Goal: Information Seeking & Learning: Learn about a topic

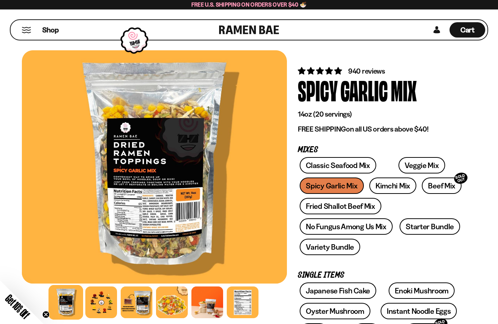
click at [103, 304] on div at bounding box center [101, 303] width 32 height 32
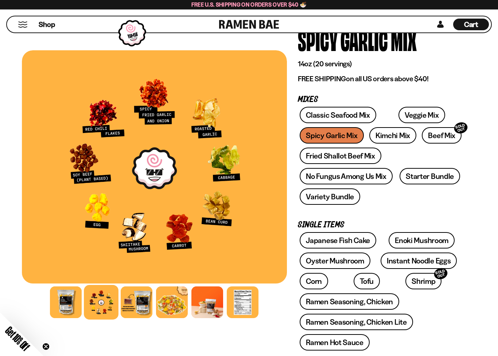
scroll to position [54, 0]
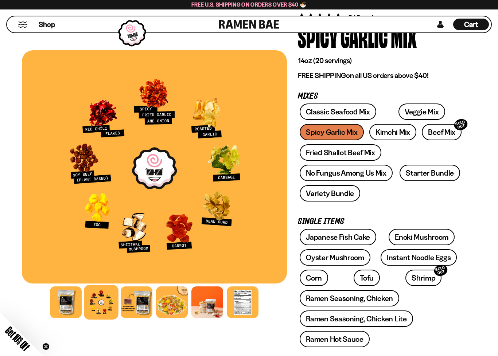
click at [438, 133] on link "Beef Mix SOLD OUT" at bounding box center [442, 132] width 40 height 16
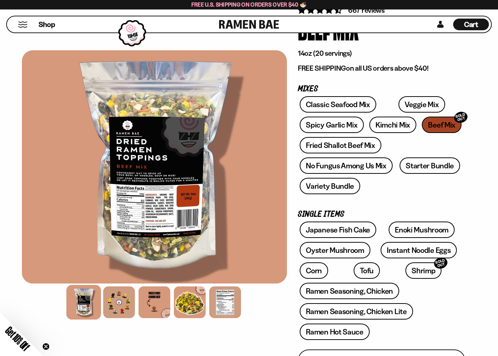
scroll to position [63, 0]
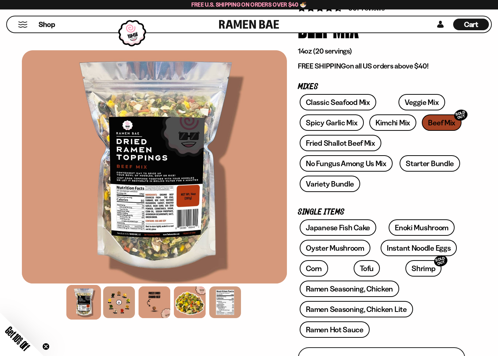
click at [122, 307] on div at bounding box center [119, 303] width 32 height 32
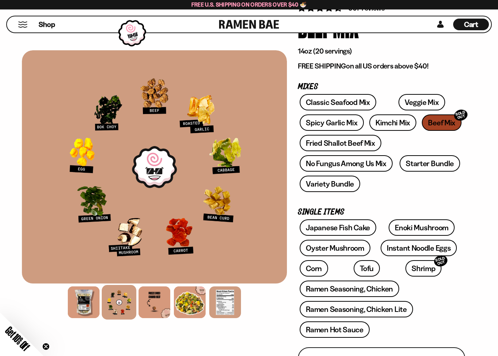
click at [89, 309] on div at bounding box center [84, 303] width 32 height 32
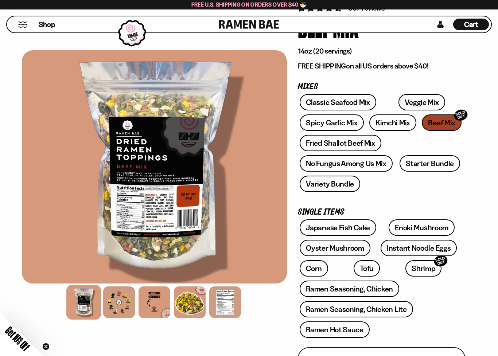
click at [182, 222] on div at bounding box center [154, 166] width 265 height 233
click at [227, 309] on div at bounding box center [225, 303] width 32 height 32
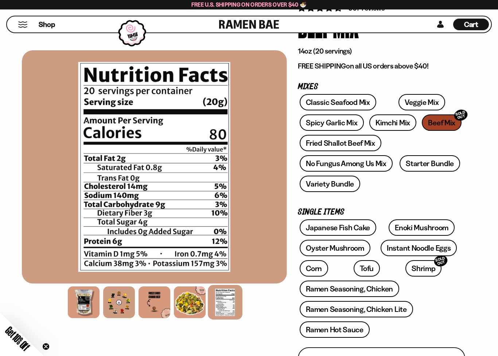
click at [195, 304] on div at bounding box center [190, 303] width 32 height 32
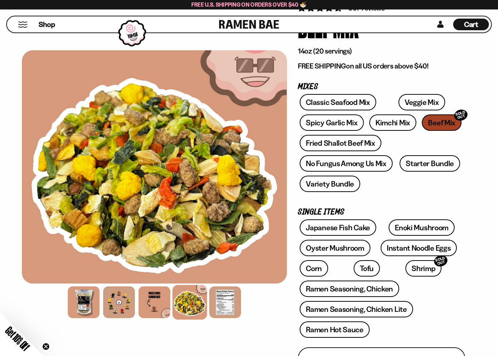
click at [160, 309] on div at bounding box center [155, 303] width 32 height 32
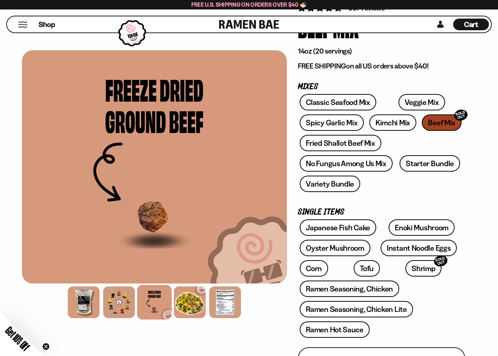
click at [121, 305] on div at bounding box center [119, 303] width 32 height 32
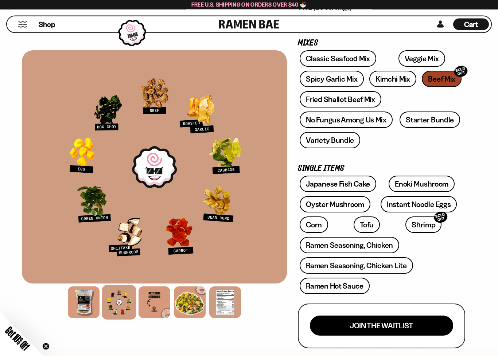
scroll to position [107, 0]
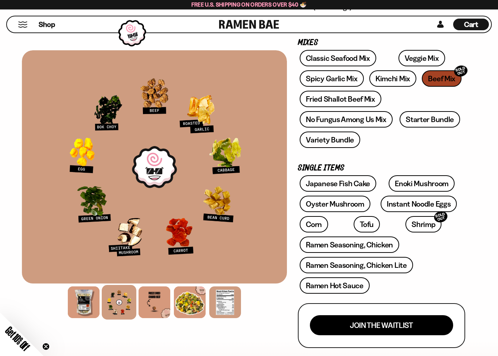
click at [377, 269] on link "Ramen Seasoning, Chicken Lite" at bounding box center [356, 265] width 113 height 16
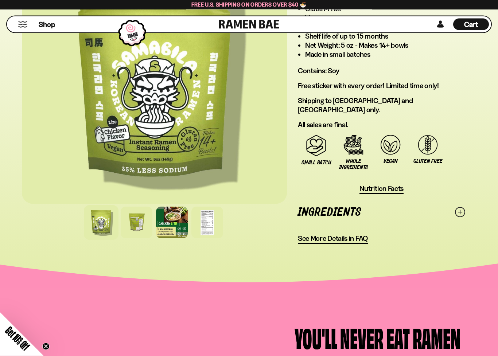
scroll to position [611, 0]
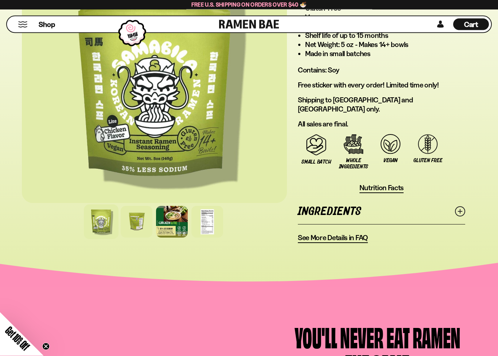
click at [459, 210] on line at bounding box center [460, 212] width 4 height 4
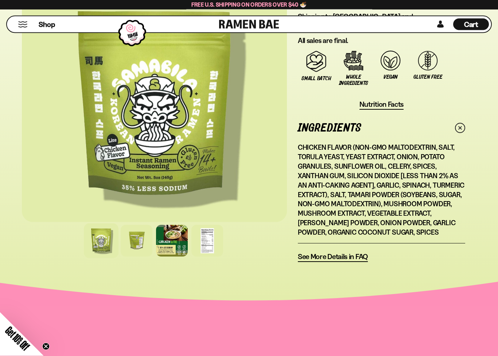
scroll to position [711, 0]
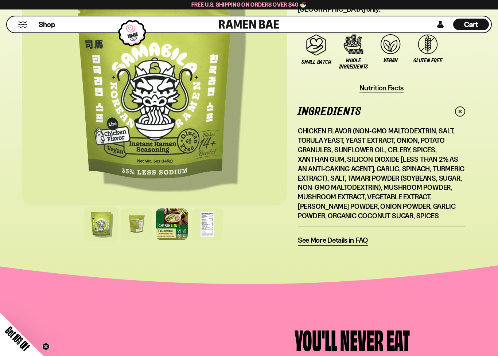
click at [455, 236] on div "See More Details in FAQ" at bounding box center [381, 241] width 167 height 10
click at [338, 236] on span "See More Details in FAQ" at bounding box center [333, 240] width 70 height 9
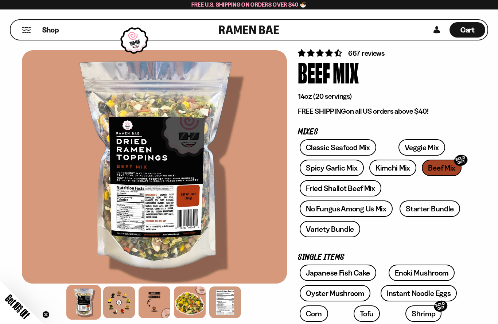
scroll to position [17, 0]
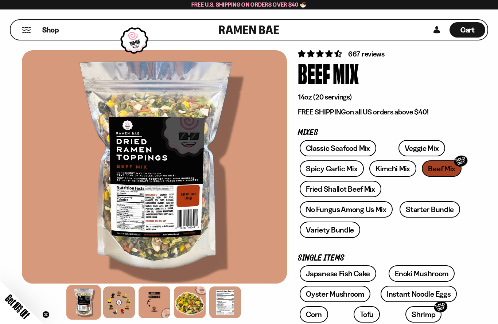
click at [410, 276] on link "Enoki Mushroom" at bounding box center [422, 273] width 66 height 16
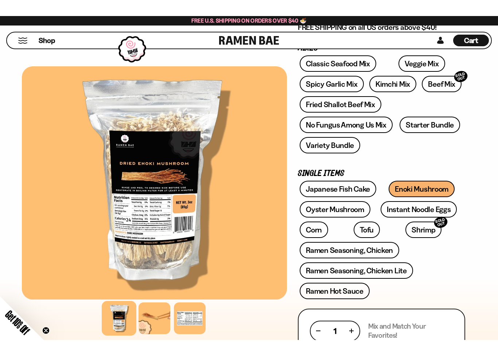
scroll to position [122, 0]
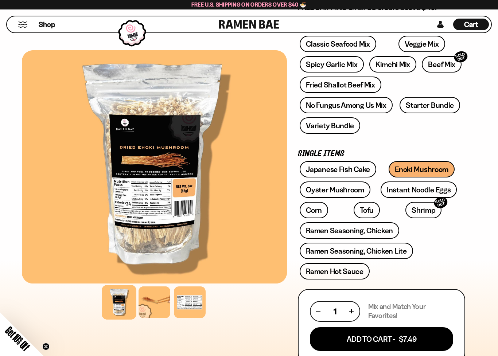
click at [358, 231] on link "Ramen Seasoning, Chicken" at bounding box center [350, 230] width 100 height 16
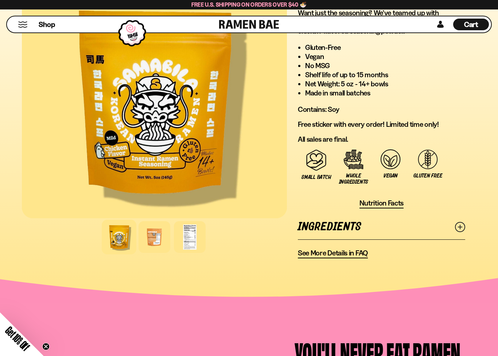
scroll to position [538, 0]
click at [464, 229] on icon at bounding box center [460, 227] width 10 height 10
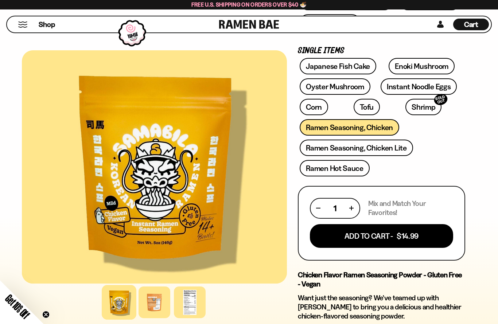
scroll to position [252, 0]
